Goal: Find specific page/section: Find specific page/section

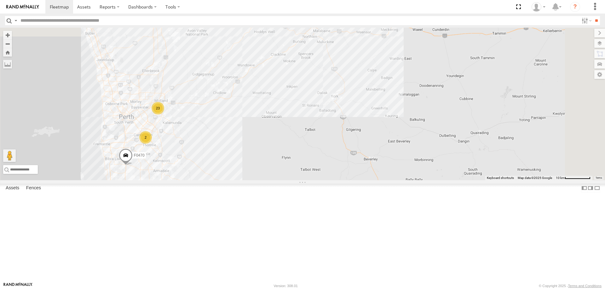
drag, startPoint x: 310, startPoint y: 105, endPoint x: 263, endPoint y: 219, distance: 123.5
click at [263, 180] on div "F0485 MV283 D0545 F0359 F0398 TL250 FT724 F0512 Cage014 F0478 TL273 F0262 TL287…" at bounding box center [302, 104] width 605 height 153
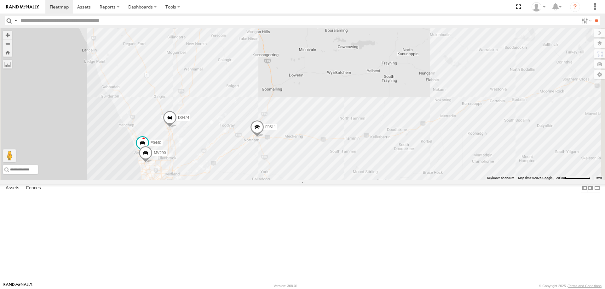
drag, startPoint x: 317, startPoint y: 118, endPoint x: 305, endPoint y: 183, distance: 66.3
click at [305, 180] on div "F0485 MV283 D0545 F0359 F0398 TL250 FT724 F0512 Cage014 F0478 TL273 F0262 TL287…" at bounding box center [302, 104] width 605 height 153
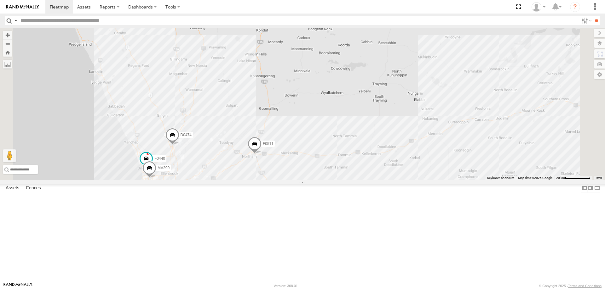
drag, startPoint x: 294, startPoint y: 93, endPoint x: 290, endPoint y: 146, distance: 53.3
click at [290, 146] on div "F0485 MV283 D0545 F0359 F0398 TL250 FT724 F0512 Cage014 F0478 TL273 F0262 TL287…" at bounding box center [302, 104] width 605 height 153
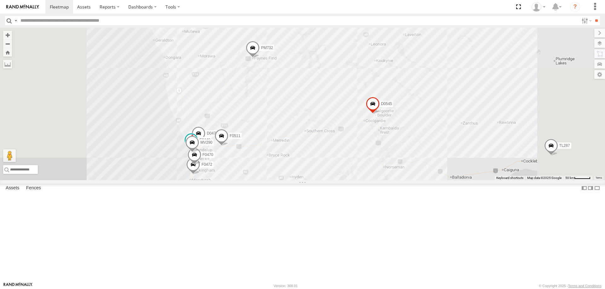
click at [307, 180] on div "F0485 MV283 D0545 F0359 F0398 TL250 FT724 F0512 Cage014 F0478 TL273 F0262 TL287…" at bounding box center [302, 104] width 605 height 153
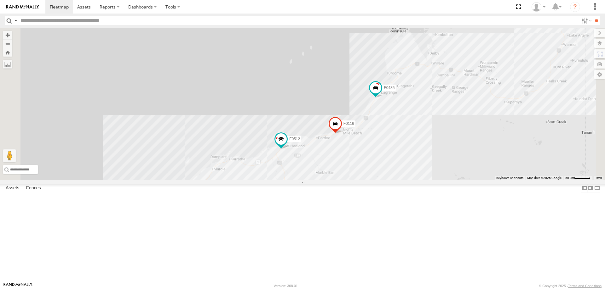
click at [309, 180] on div "F0485 MV283 D0545 F0359 F0398 TL250 FT724 F0512 Cage014 F0478 TL273 F0262 TL287…" at bounding box center [302, 104] width 605 height 153
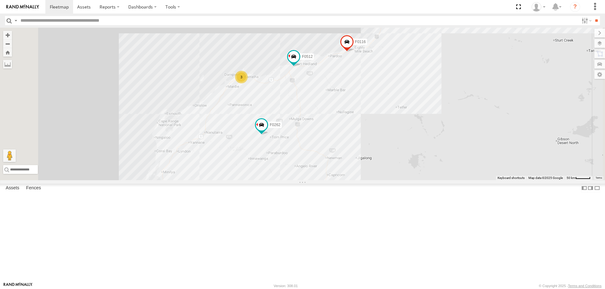
drag, startPoint x: 311, startPoint y: 180, endPoint x: 322, endPoint y: 100, distance: 81.3
click at [321, 91] on div "F0485 MV283 D0545 F0359 F0398 TL250 FT724 F0512 Cage014 F0478 TL273 F0262 TL287…" at bounding box center [302, 104] width 605 height 153
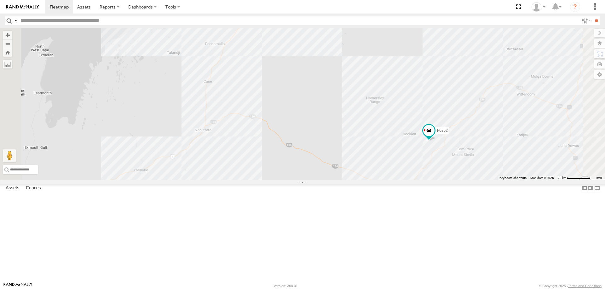
drag, startPoint x: 363, startPoint y: 133, endPoint x: 311, endPoint y: 213, distance: 94.9
click at [311, 180] on div "F0485 MV283 D0545 F0359 F0398 TL250 FT724 F0512 Cage014 F0478 TL273 F0262 TL287…" at bounding box center [302, 104] width 605 height 153
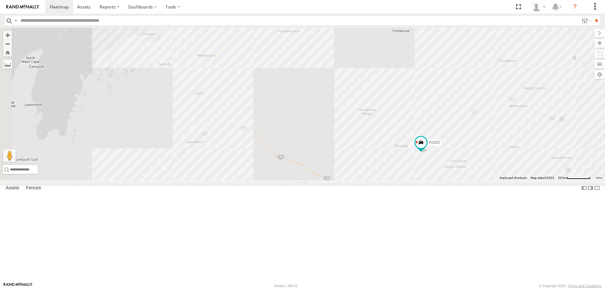
click at [12, 68] on label at bounding box center [7, 64] width 9 height 9
click at [210, 180] on div "F0485 MV283 D0545 F0359 F0398 TL250 FT724 F0512 Cage014 F0478 TL273 F0262 TL287…" at bounding box center [302, 104] width 605 height 153
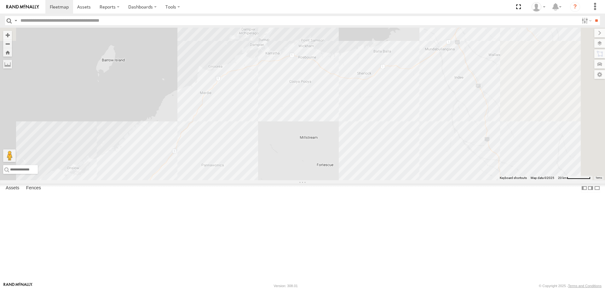
drag, startPoint x: 337, startPoint y: 130, endPoint x: 273, endPoint y: 240, distance: 127.3
click at [273, 180] on div "F0485 MV283 D0545 F0359 F0398 TL250 FT724 F0512 Cage014 F0478 TL273 F0262 TL287…" at bounding box center [302, 104] width 605 height 153
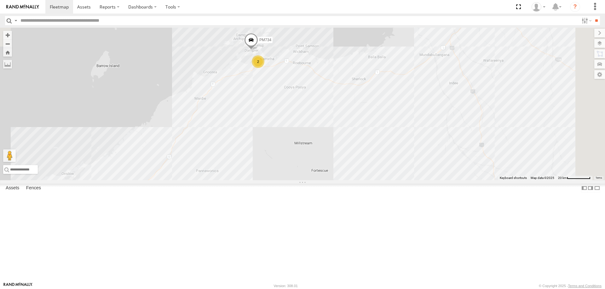
click at [277, 151] on div "F0485 MV283 D0545 F0359 F0398 TL250 FT724 F0512 Cage014 F0478 TL273 F0262 TL287…" at bounding box center [302, 104] width 605 height 153
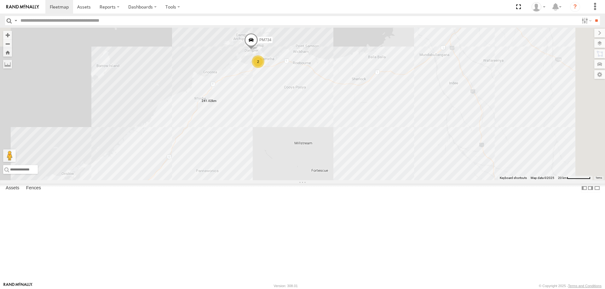
click at [0, 0] on label at bounding box center [0, 0] width 0 height 0
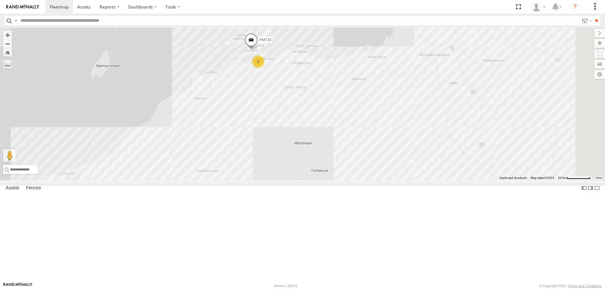
click at [276, 153] on div "F0485 MV283 D0545 F0359 F0398 TL250 FT724 F0512 Cage014 F0478 TL273 F0262 TL287…" at bounding box center [302, 104] width 605 height 153
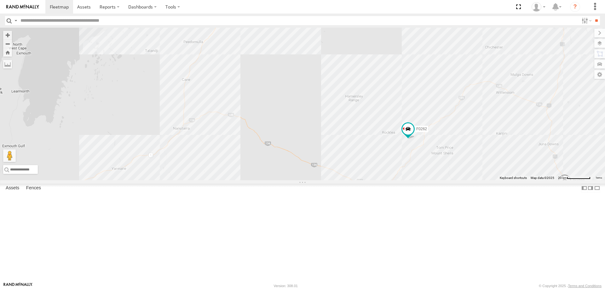
drag, startPoint x: 269, startPoint y: 203, endPoint x: 338, endPoint y: 45, distance: 172.6
click at [338, 45] on div "F0485 MV283 D0545 F0359 F0398 TL250 FT724 F0512 Cage014 F0478 TL273 F0262 TL287…" at bounding box center [302, 104] width 605 height 153
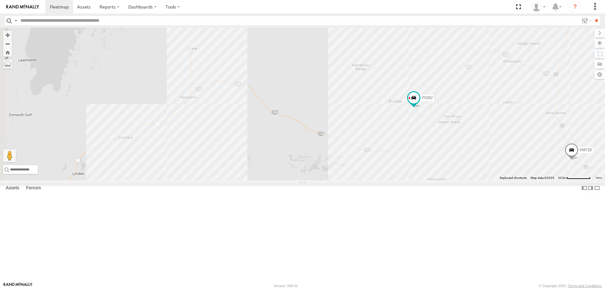
drag, startPoint x: 210, startPoint y: 156, endPoint x: 245, endPoint y: 144, distance: 36.8
click at [245, 144] on div "F0485 MV283 D0545 F0359 F0398 TL250 FT724 F0512 Cage014 F0478 TL273 F0262 TL287…" at bounding box center [302, 104] width 605 height 153
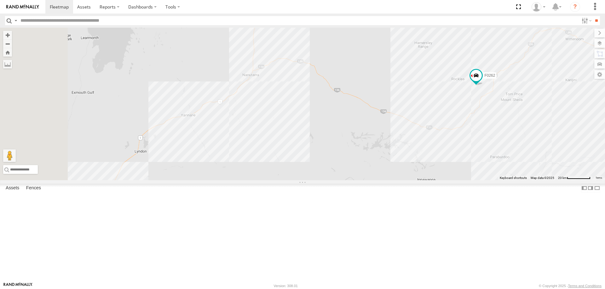
click at [268, 167] on div "F0485 MV283 D0545 F0359 F0398 TL250 FT724 F0512 Cage014 F0478 TL273 F0262 TL287…" at bounding box center [302, 104] width 605 height 153
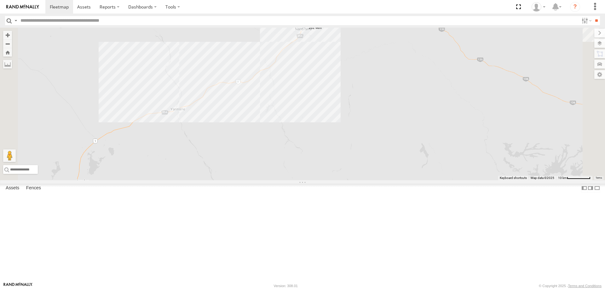
drag, startPoint x: 257, startPoint y: 163, endPoint x: 382, endPoint y: 79, distance: 150.5
click at [308, 32] on img "262.9km" at bounding box center [304, 27] width 9 height 9
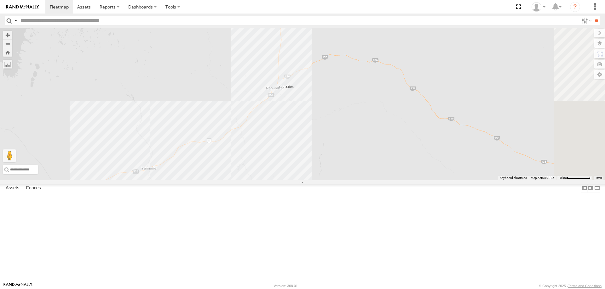
drag, startPoint x: 406, startPoint y: 57, endPoint x: 326, endPoint y: 203, distance: 166.2
click at [326, 180] on div at bounding box center [302, 104] width 605 height 153
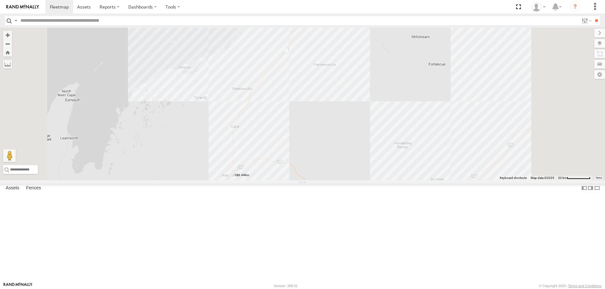
drag, startPoint x: 428, startPoint y: 123, endPoint x: 316, endPoint y: 242, distance: 163.5
click at [316, 180] on div at bounding box center [302, 104] width 605 height 153
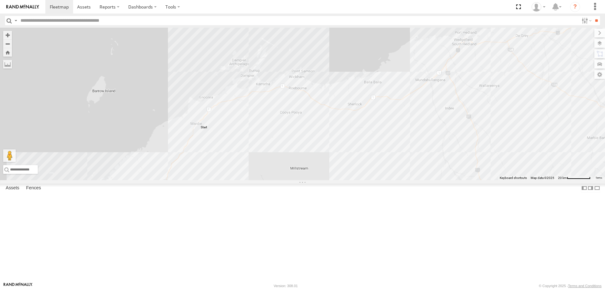
drag, startPoint x: 413, startPoint y: 146, endPoint x: 489, endPoint y: 64, distance: 111.9
click at [489, 64] on div at bounding box center [302, 104] width 605 height 153
drag, startPoint x: 274, startPoint y: 176, endPoint x: 339, endPoint y: 136, distance: 75.9
click at [260, 92] on img "Start" at bounding box center [255, 87] width 9 height 9
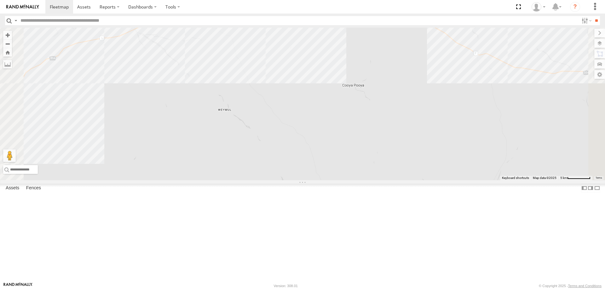
drag, startPoint x: 280, startPoint y: 99, endPoint x: 277, endPoint y: 140, distance: 41.4
click at [277, 140] on div "F0512 PM734" at bounding box center [302, 104] width 605 height 153
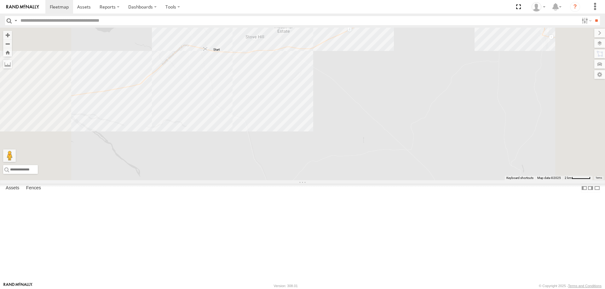
drag, startPoint x: 277, startPoint y: 86, endPoint x: 287, endPoint y: 99, distance: 16.6
click at [210, 54] on img "Start" at bounding box center [205, 49] width 9 height 9
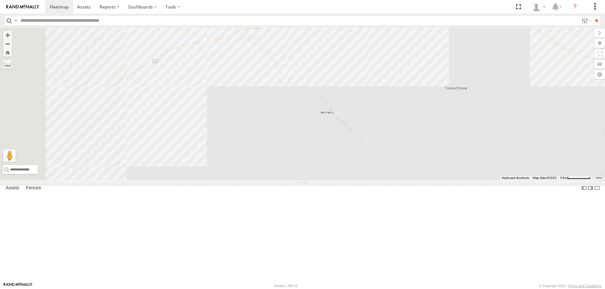
drag, startPoint x: 282, startPoint y: 133, endPoint x: 522, endPoint y: -4, distance: 277.2
click at [522, 0] on html at bounding box center [302, 144] width 605 height 289
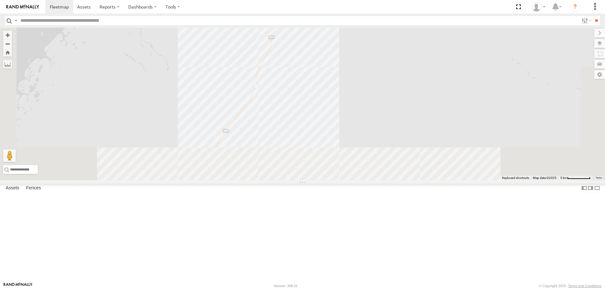
drag, startPoint x: 392, startPoint y: 174, endPoint x: 408, endPoint y: 40, distance: 135.1
click at [408, 41] on div "F0512 PM734 2" at bounding box center [302, 104] width 605 height 153
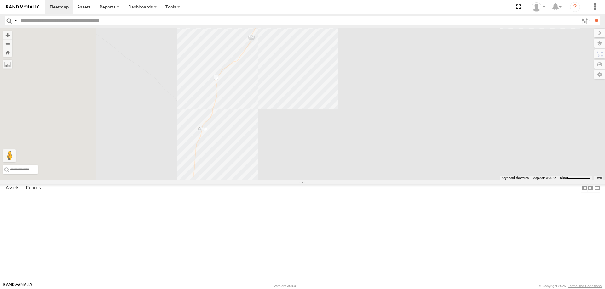
drag, startPoint x: 320, startPoint y: 189, endPoint x: 433, endPoint y: 14, distance: 208.9
click at [429, 19] on body at bounding box center [302, 144] width 605 height 289
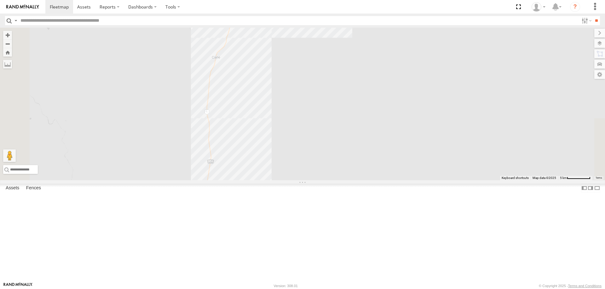
drag, startPoint x: 417, startPoint y: 214, endPoint x: 417, endPoint y: 152, distance: 61.7
click at [417, 152] on div "F0512 PM734 2" at bounding box center [302, 104] width 605 height 153
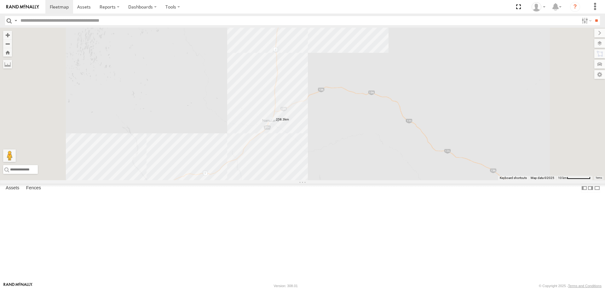
drag, startPoint x: 372, startPoint y: 214, endPoint x: 372, endPoint y: 209, distance: 4.7
click at [372, 180] on div "F0512 PM734" at bounding box center [302, 104] width 605 height 153
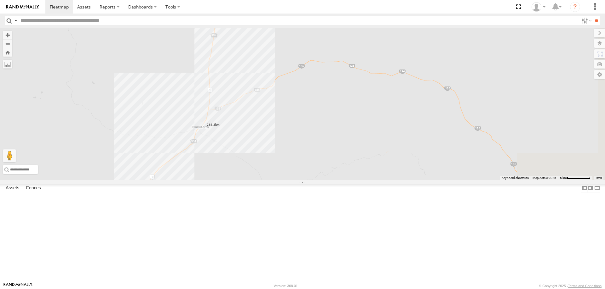
drag, startPoint x: 329, startPoint y: 125, endPoint x: 209, endPoint y: 110, distance: 120.6
click at [280, 177] on div at bounding box center [302, 104] width 605 height 153
click at [171, 70] on div at bounding box center [302, 104] width 605 height 153
click at [0, 0] on label at bounding box center [0, 0] width 0 height 0
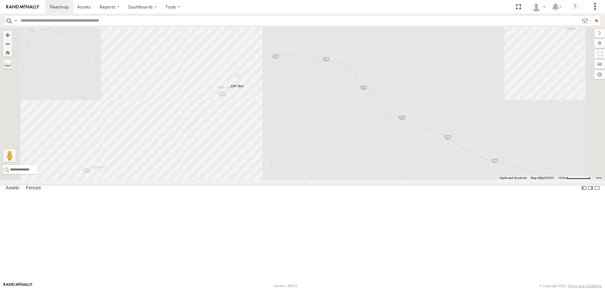
click at [0, 0] on label at bounding box center [0, 0] width 0 height 0
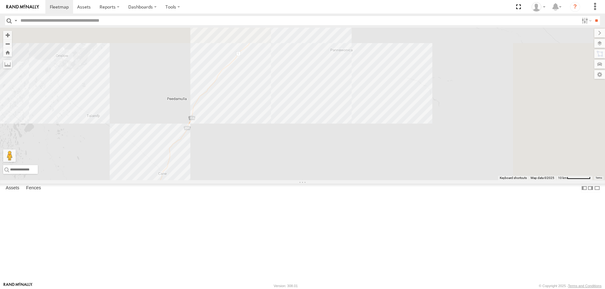
drag, startPoint x: 380, startPoint y: 56, endPoint x: 308, endPoint y: 243, distance: 200.3
click at [308, 180] on div at bounding box center [302, 104] width 605 height 153
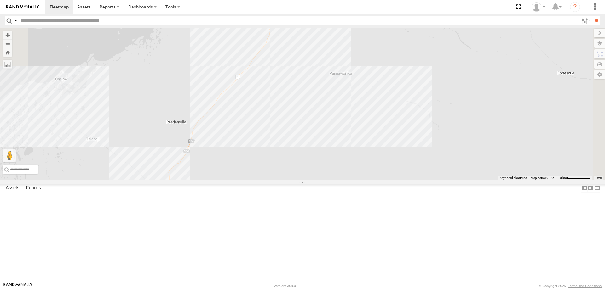
click at [0, 0] on label at bounding box center [0, 0] width 0 height 0
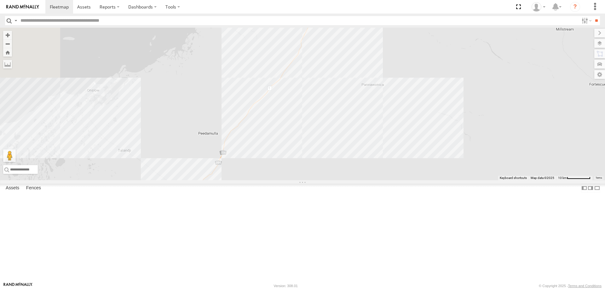
drag, startPoint x: 359, startPoint y: 82, endPoint x: 390, endPoint y: 95, distance: 32.9
click at [391, 93] on div at bounding box center [302, 104] width 605 height 153
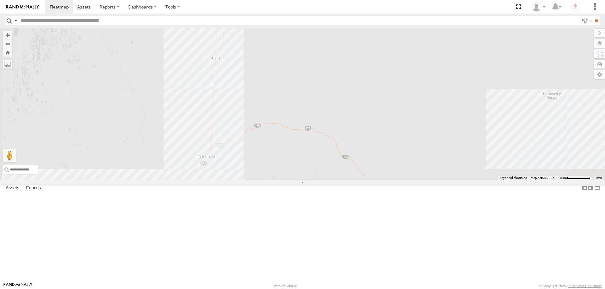
drag, startPoint x: 352, startPoint y: 255, endPoint x: 369, endPoint y: 134, distance: 122.8
click at [369, 134] on div at bounding box center [302, 104] width 605 height 153
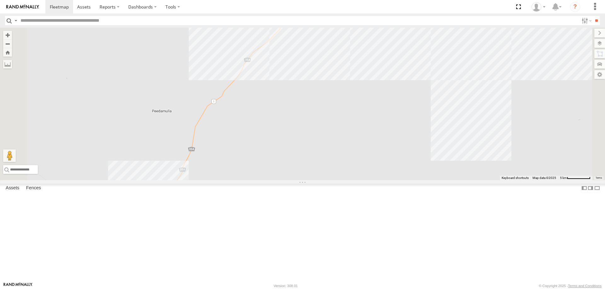
drag, startPoint x: 412, startPoint y: 71, endPoint x: 376, endPoint y: 279, distance: 211.6
click at [376, 180] on div at bounding box center [302, 104] width 605 height 153
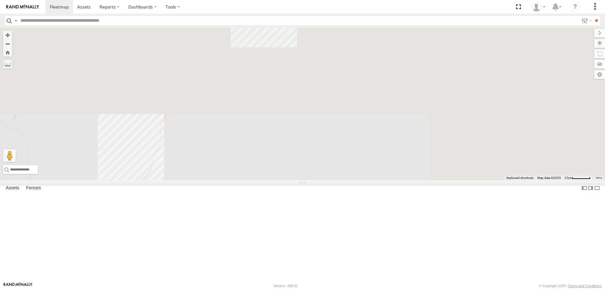
drag, startPoint x: 477, startPoint y: 146, endPoint x: 326, endPoint y: 297, distance: 213.6
click at [326, 289] on html at bounding box center [302, 144] width 605 height 289
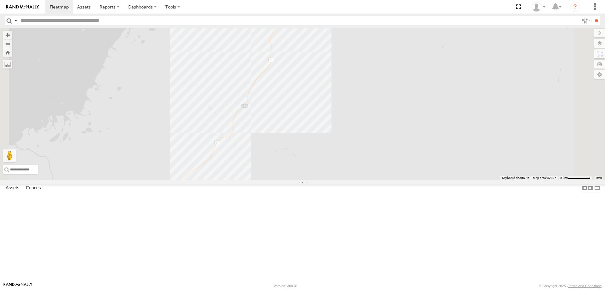
drag, startPoint x: 371, startPoint y: 226, endPoint x: 346, endPoint y: 276, distance: 55.6
click at [346, 180] on div at bounding box center [302, 104] width 605 height 153
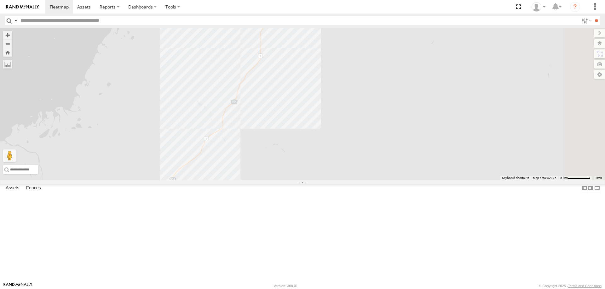
drag, startPoint x: 389, startPoint y: 180, endPoint x: 431, endPoint y: 63, distance: 124.1
click at [430, 63] on div at bounding box center [302, 104] width 605 height 153
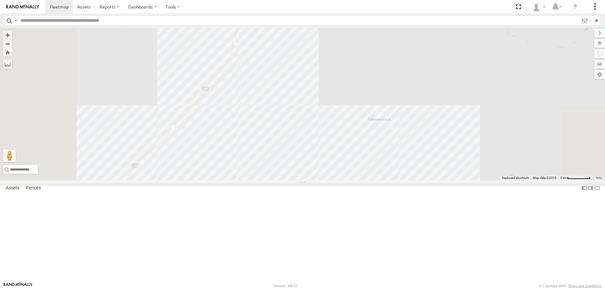
drag, startPoint x: 363, startPoint y: 247, endPoint x: 376, endPoint y: 220, distance: 29.6
click at [376, 180] on div at bounding box center [302, 104] width 605 height 153
click at [261, 180] on div at bounding box center [302, 104] width 605 height 153
click at [256, 180] on div at bounding box center [302, 104] width 605 height 153
drag, startPoint x: 288, startPoint y: 225, endPoint x: 288, endPoint y: 211, distance: 13.2
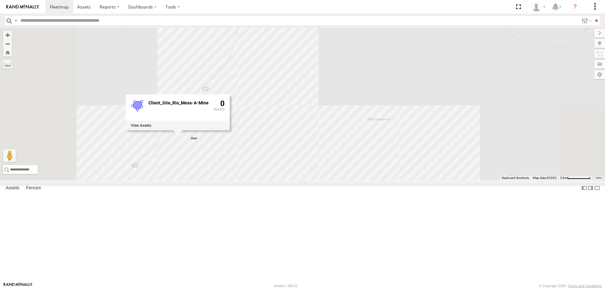
click at [291, 180] on div "Client_Site_Rio_Mesa-A-Mine 0" at bounding box center [302, 104] width 605 height 153
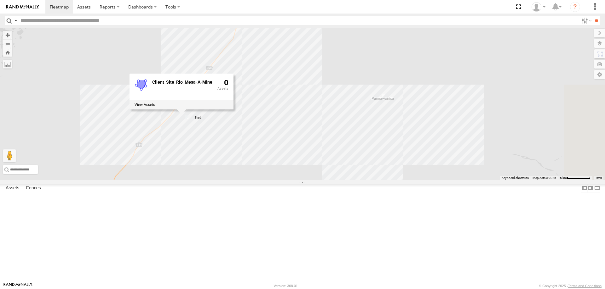
click at [0, 0] on label at bounding box center [0, 0] width 0 height 0
drag, startPoint x: 319, startPoint y: 237, endPoint x: 338, endPoint y: 153, distance: 85.2
click at [338, 153] on div "Client_Site_Rio_Mesa-A-Mine 0" at bounding box center [302, 104] width 605 height 153
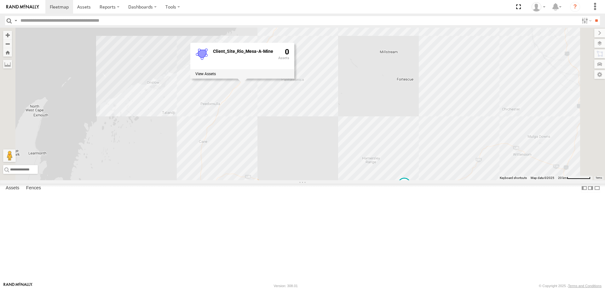
drag, startPoint x: 327, startPoint y: 179, endPoint x: 323, endPoint y: 187, distance: 9.0
click at [323, 180] on div "2 F0262 Client_Site_Rio_Mesa-A-Mine 0" at bounding box center [302, 104] width 605 height 153
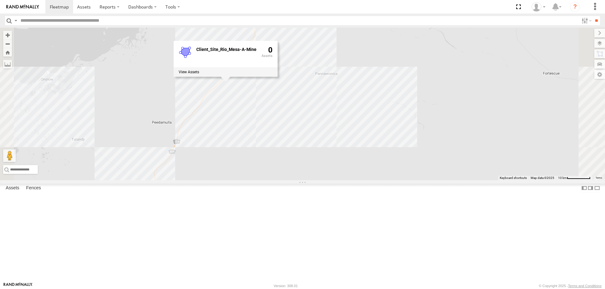
drag, startPoint x: 296, startPoint y: 155, endPoint x: 300, endPoint y: 168, distance: 13.2
click at [300, 168] on div "F0262 Client_Site_Rio_Mesa-A-Mine 0" at bounding box center [302, 104] width 605 height 153
click at [285, 146] on div "F0262 Client_Site_Rio_Mesa-A-Mine 0" at bounding box center [302, 104] width 605 height 153
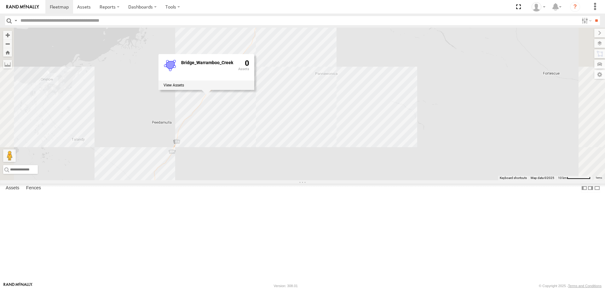
click at [254, 90] on div "Bridge_Warramboo_Creek 0" at bounding box center [206, 72] width 96 height 36
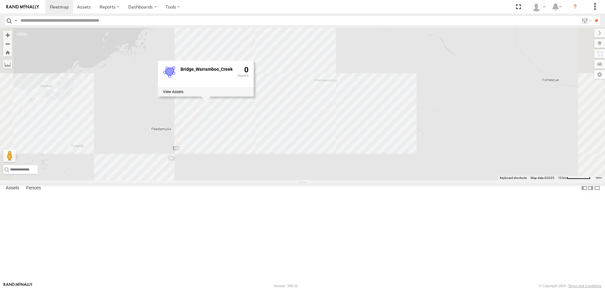
drag, startPoint x: 341, startPoint y: 124, endPoint x: 341, endPoint y: 132, distance: 8.2
click at [341, 132] on div "F0262 Bridge_Warramboo_Creek 0" at bounding box center [302, 104] width 605 height 153
click at [254, 97] on div "Bridge_Warramboo_Creek 0" at bounding box center [206, 79] width 96 height 36
click at [275, 166] on div "F0262 Bridge_Warramboo_Creek 0" at bounding box center [302, 104] width 605 height 153
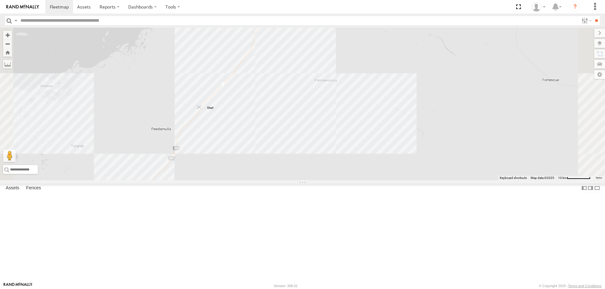
drag, startPoint x: 276, startPoint y: 166, endPoint x: 279, endPoint y: 158, distance: 8.4
click at [203, 112] on img "Start" at bounding box center [199, 107] width 9 height 9
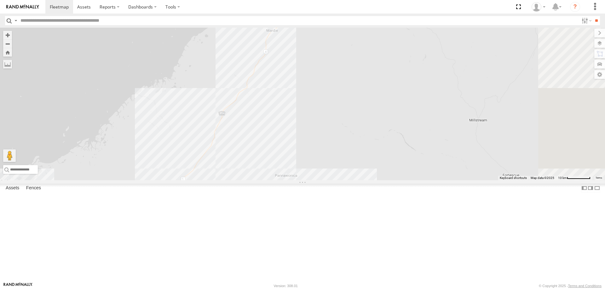
drag, startPoint x: 313, startPoint y: 108, endPoint x: 273, endPoint y: 210, distance: 109.9
click at [273, 180] on div "F0262" at bounding box center [302, 104] width 605 height 153
click at [302, 167] on div "F0262" at bounding box center [302, 104] width 605 height 153
drag, startPoint x: 292, startPoint y: 216, endPoint x: 294, endPoint y: 210, distance: 6.2
click at [294, 180] on div "F0262" at bounding box center [302, 104] width 605 height 153
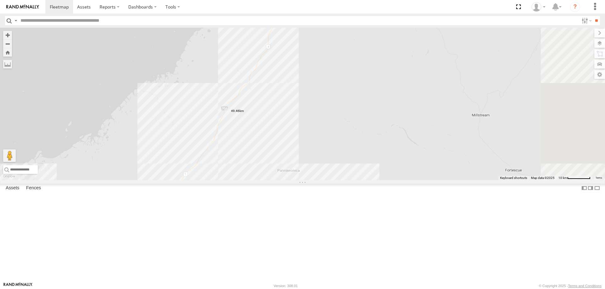
click at [285, 21] on input "text" at bounding box center [298, 20] width 561 height 9
type input "*****"
click at [592, 16] on input "**" at bounding box center [595, 20] width 7 height 9
